Goal: Task Accomplishment & Management: Complete application form

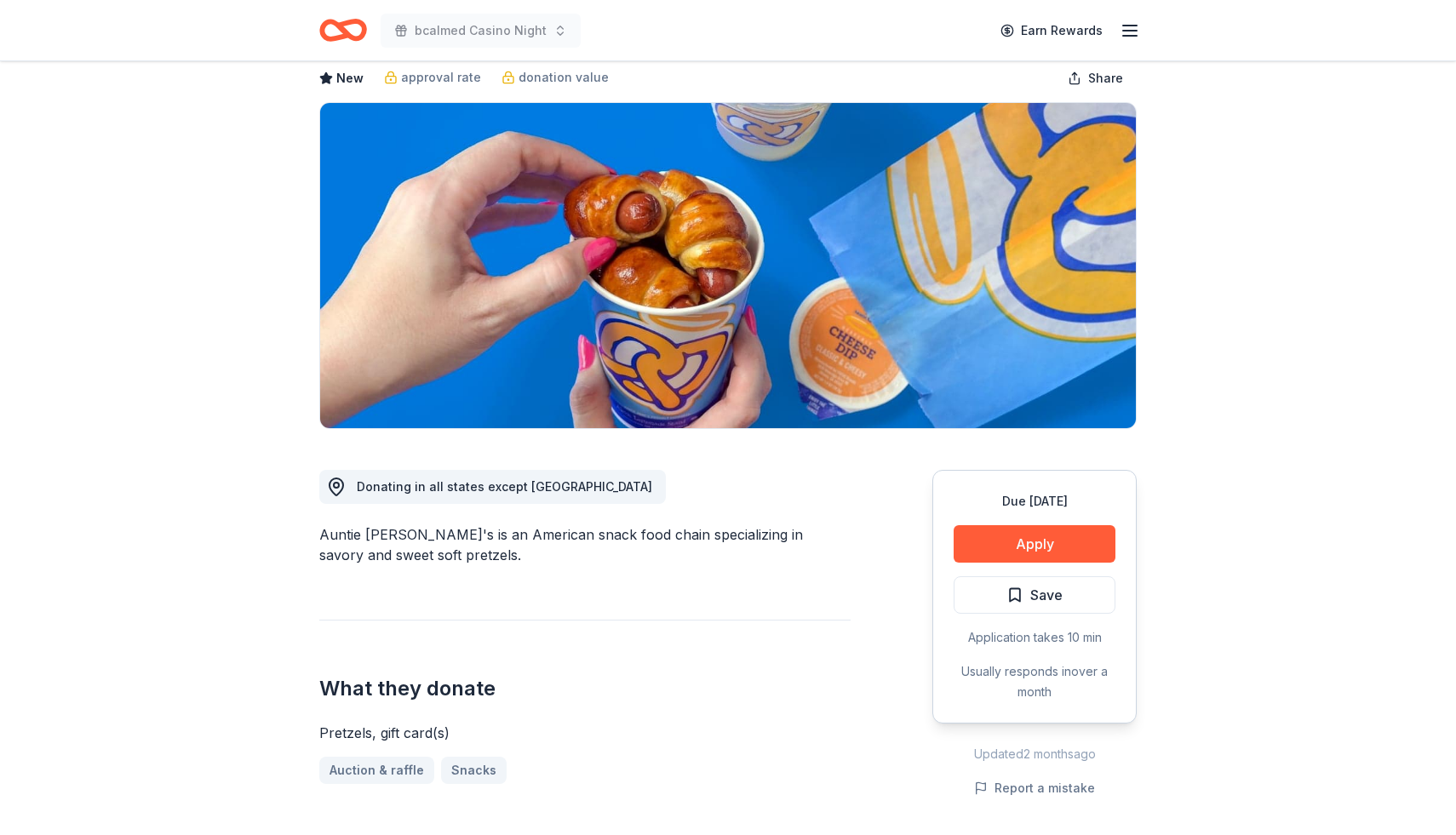
scroll to position [90, 0]
click at [1029, 541] on button "Apply" at bounding box center [1034, 543] width 161 height 37
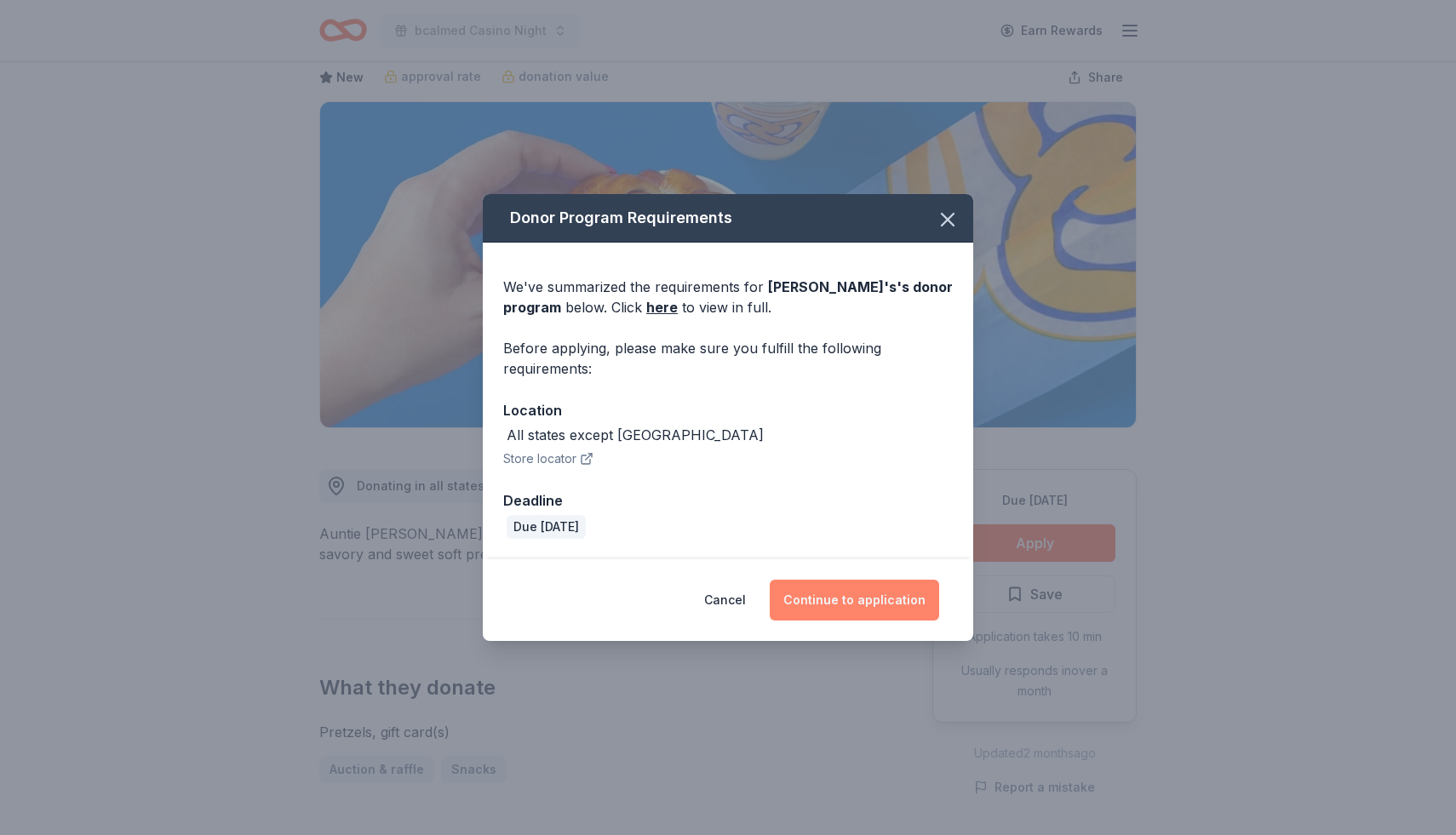
click at [849, 594] on button "Continue to application" at bounding box center [854, 600] width 169 height 41
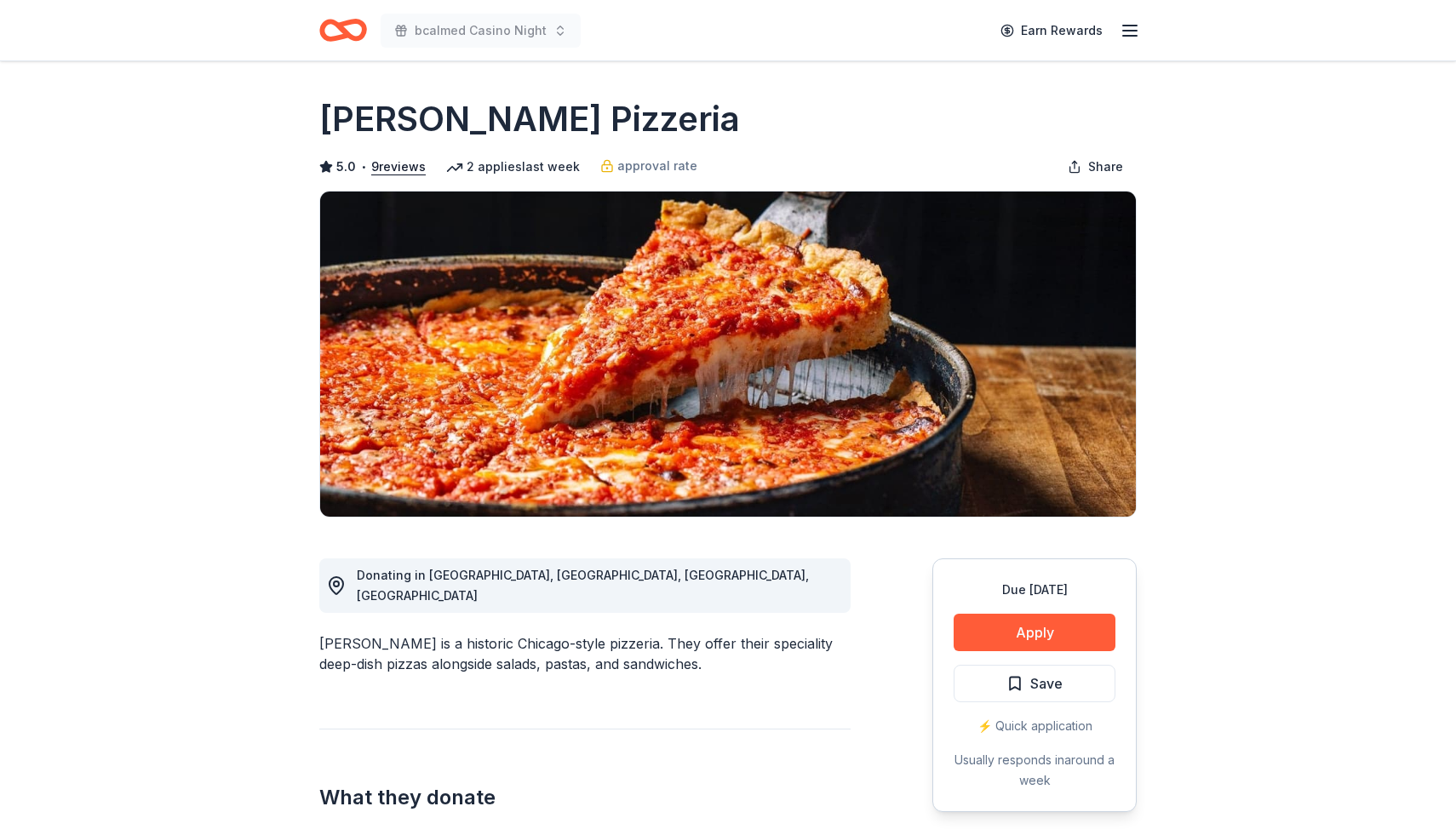
scroll to position [105, 0]
